Goal: Check status: Check status

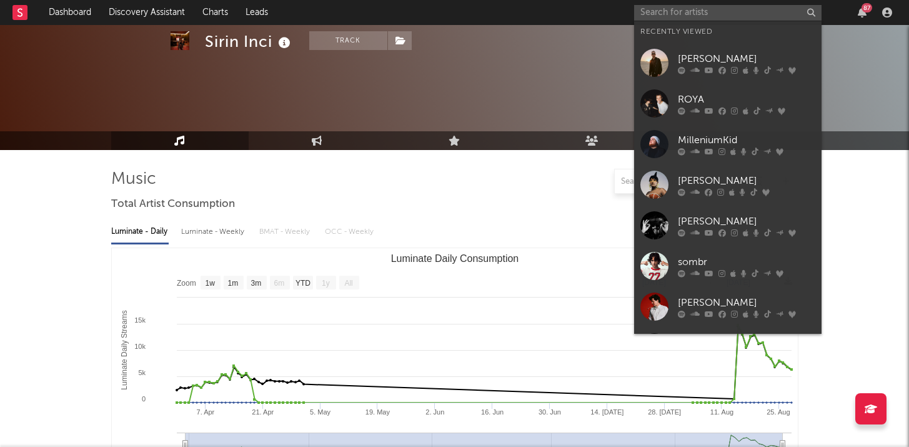
select select "1w"
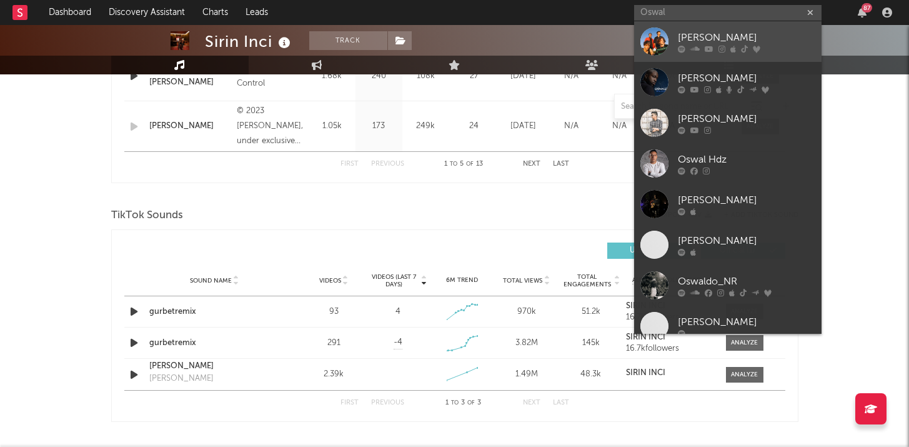
type input "Oswal"
click at [685, 37] on div "[PERSON_NAME]" at bounding box center [746, 37] width 137 height 15
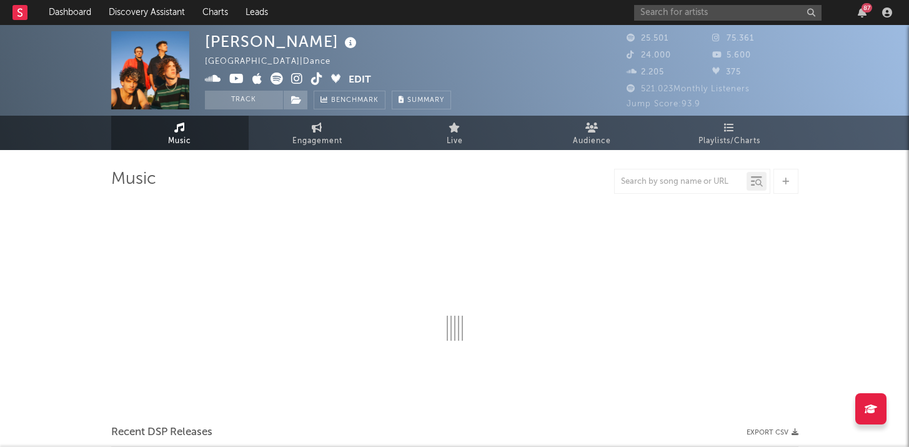
select select "6m"
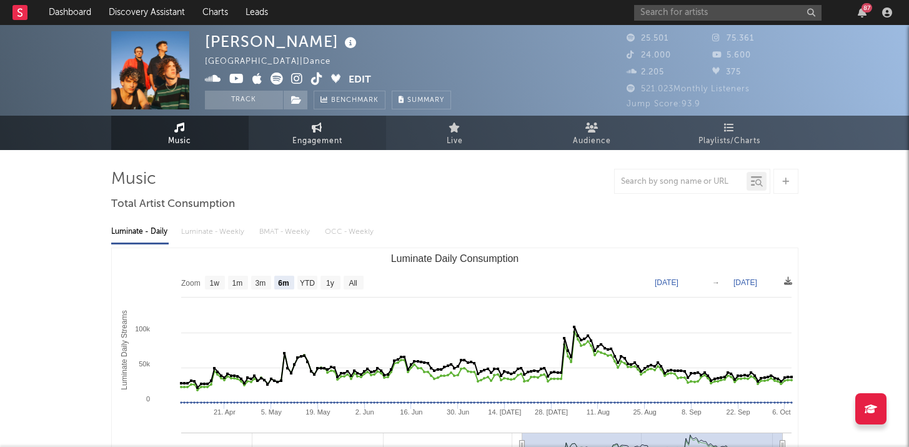
click at [315, 139] on span "Engagement" at bounding box center [317, 141] width 50 height 15
select select "1w"
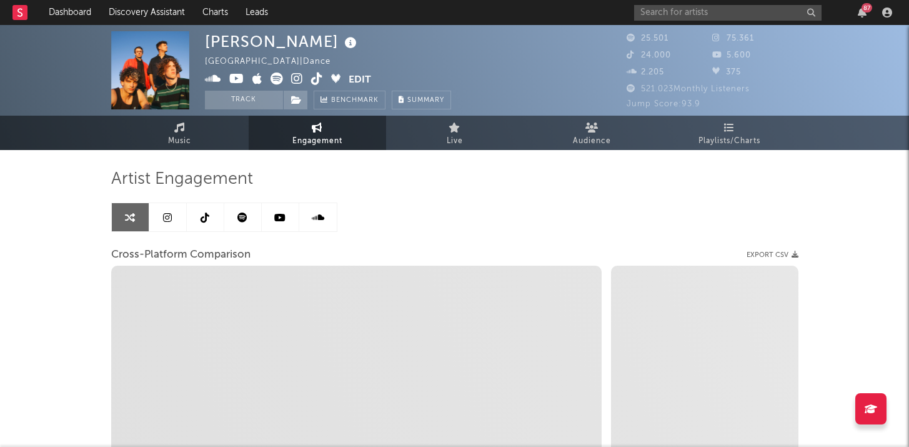
click at [204, 225] on link at bounding box center [205, 217] width 37 height 28
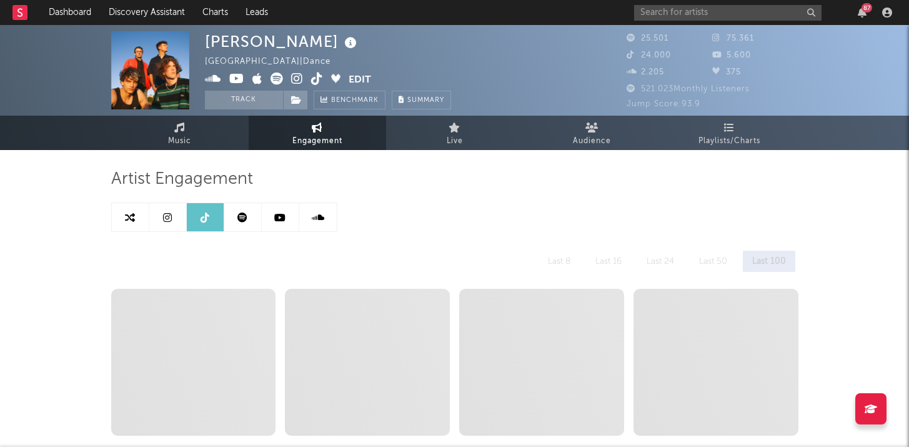
select select "6m"
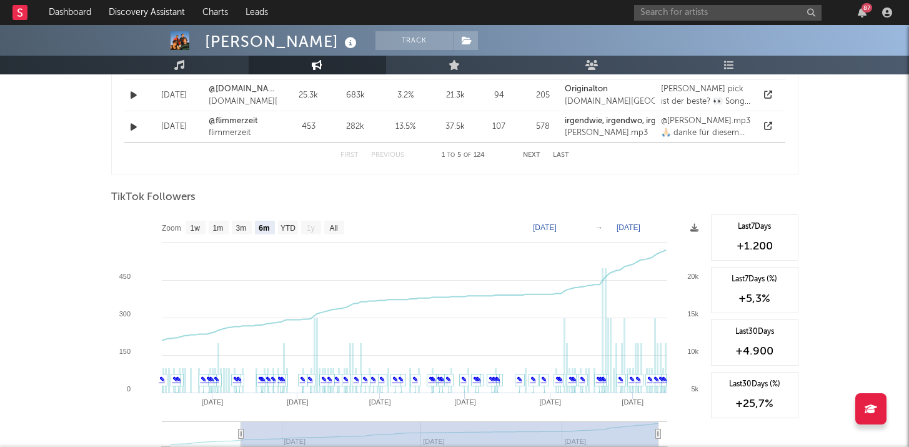
scroll to position [1493, 0]
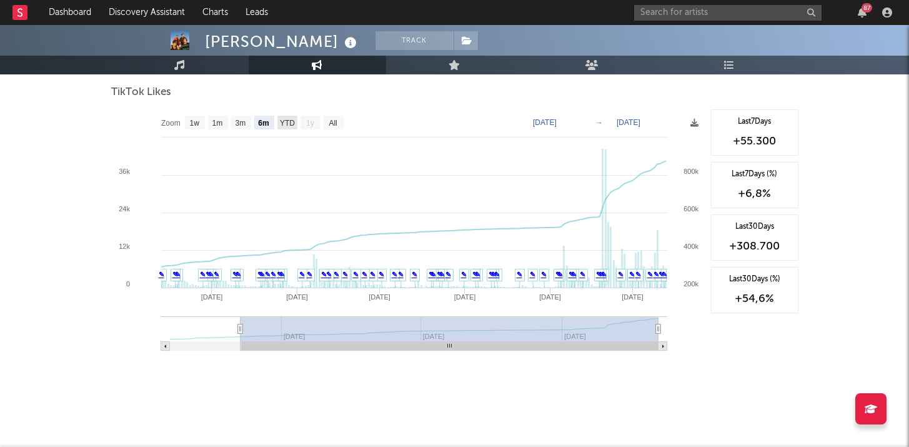
click at [291, 124] on text "YTD" at bounding box center [286, 123] width 15 height 9
select select "YTD"
type input "[DATE]"
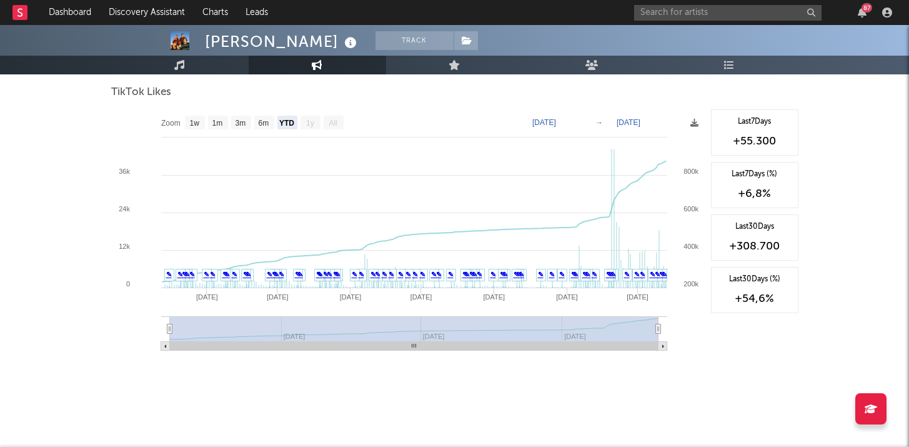
click at [561, 127] on rect at bounding box center [407, 234] width 593 height 250
click at [556, 122] on text "[DATE]" at bounding box center [544, 122] width 24 height 9
click at [583, 121] on input "[DATE]" at bounding box center [554, 122] width 58 height 12
click at [703, 350] on rect at bounding box center [407, 234] width 593 height 250
